Goal: Task Accomplishment & Management: Use online tool/utility

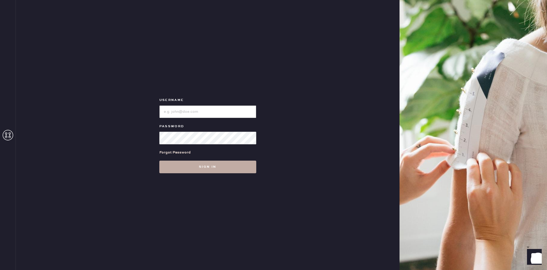
type input "reformationplatform"
click at [207, 169] on button "Sign in" at bounding box center [207, 167] width 97 height 13
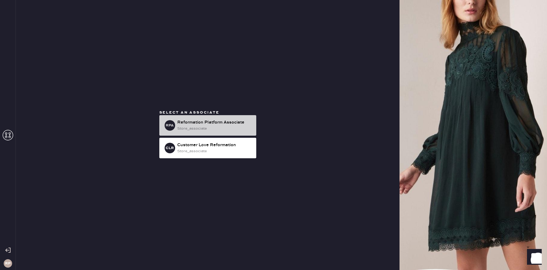
click at [217, 127] on div "store_associate" at bounding box center [214, 129] width 75 height 6
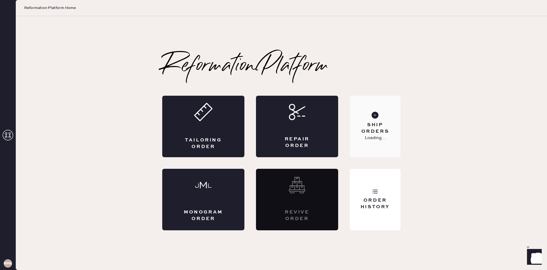
click at [386, 130] on div "Ship Orders" at bounding box center [375, 128] width 42 height 13
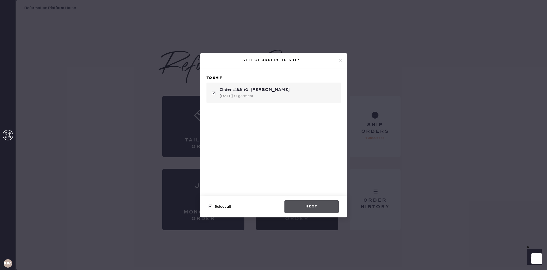
click at [323, 206] on button "Next" at bounding box center [311, 207] width 54 height 13
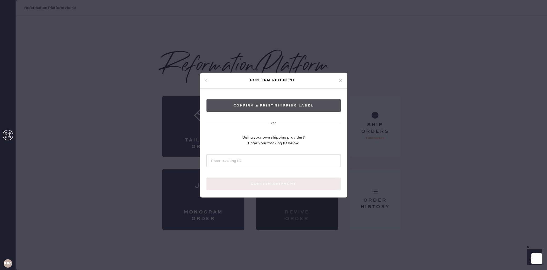
click at [287, 103] on button "Confirm & Print shipping label" at bounding box center [273, 105] width 134 height 13
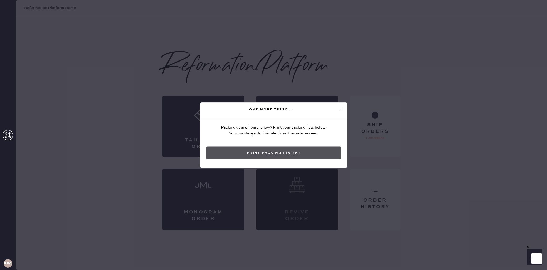
click at [280, 153] on button "Print Packing List(s)" at bounding box center [273, 153] width 134 height 13
